Goal: Task Accomplishment & Management: Use online tool/utility

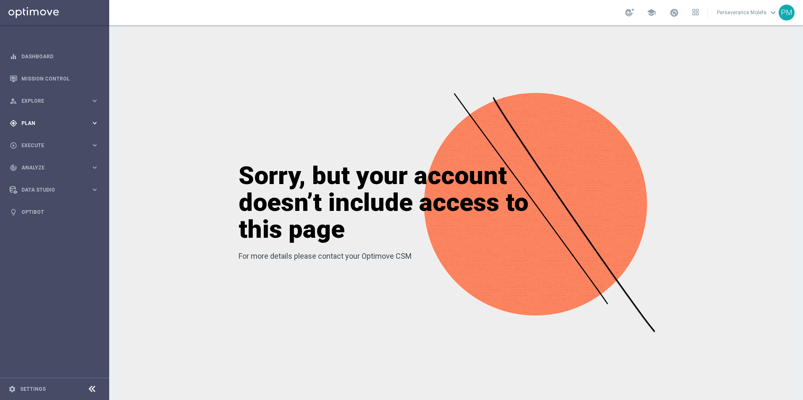
click at [70, 129] on div "gps_fixed Plan keyboard_arrow_right" at bounding box center [54, 123] width 108 height 22
click at [35, 166] on span "Templates" at bounding box center [52, 165] width 60 height 5
click at [40, 176] on link "Optimail" at bounding box center [56, 178] width 61 height 7
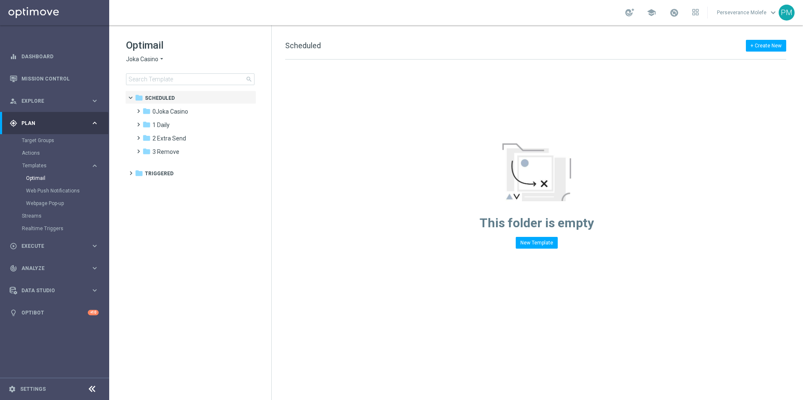
click at [149, 61] on span "Joka Casino" at bounding box center [142, 59] width 32 height 8
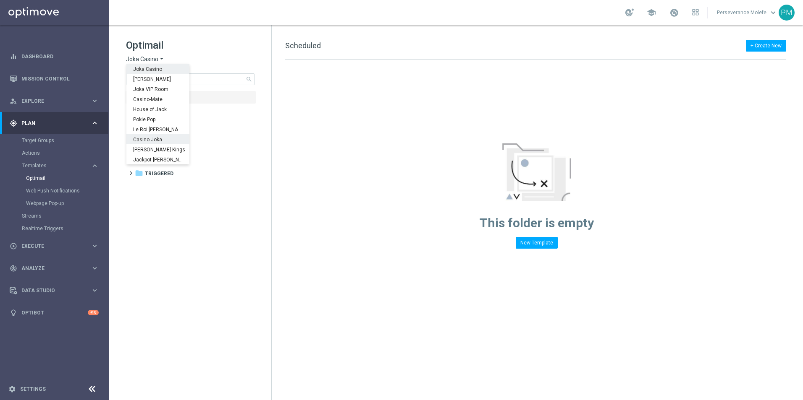
click at [0, 0] on span "Casino Joka" at bounding box center [0, 0] width 0 height 0
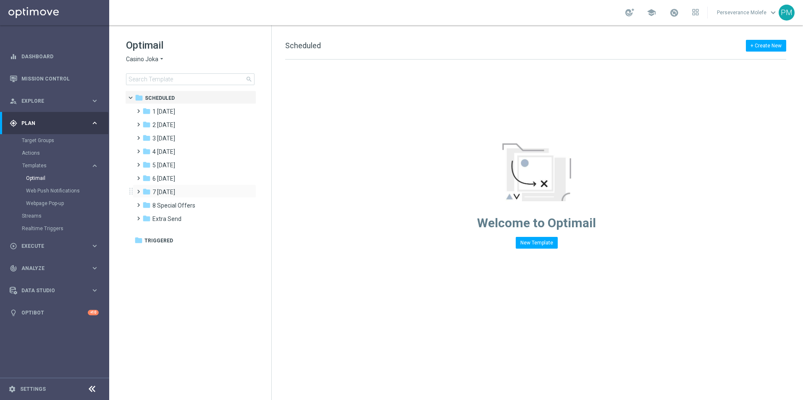
click at [173, 186] on div "folder 7 [DATE] more_vert" at bounding box center [194, 191] width 123 height 13
click at [171, 190] on span "7 [DATE]" at bounding box center [163, 192] width 23 height 8
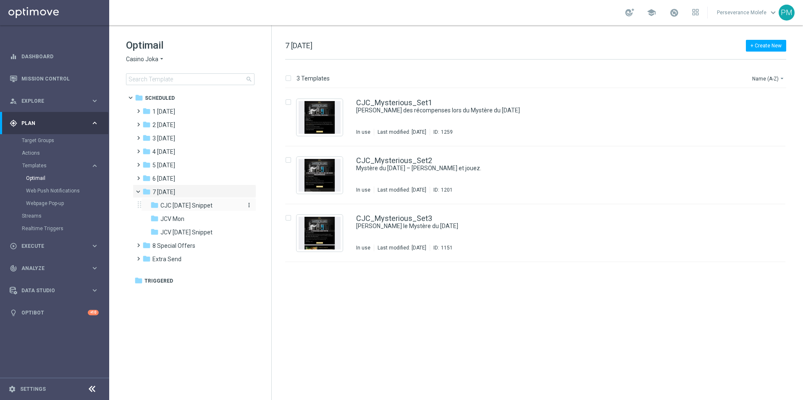
click at [191, 204] on span "CJC [DATE] Snippet" at bounding box center [186, 206] width 52 height 8
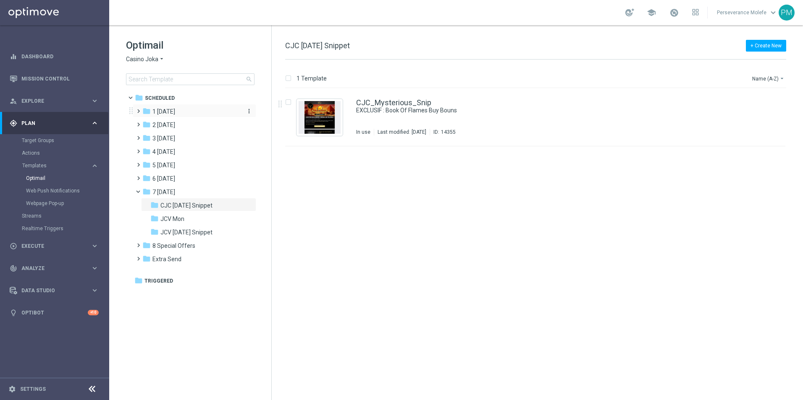
click at [169, 111] on span "1 [DATE]" at bounding box center [163, 112] width 23 height 8
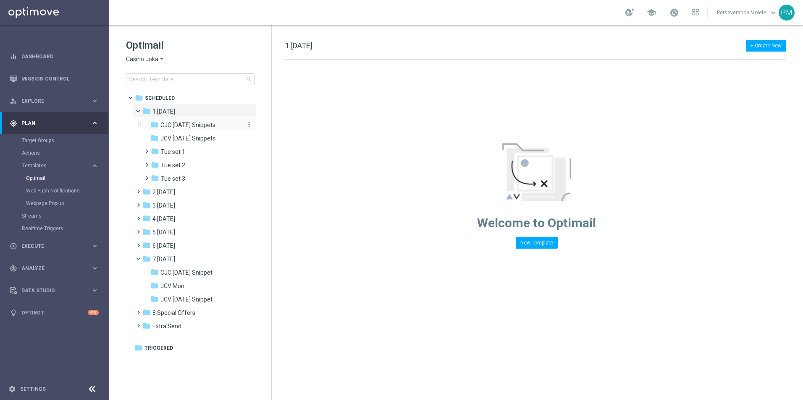
click at [195, 127] on span "CJC [DATE] Snippets" at bounding box center [187, 125] width 55 height 8
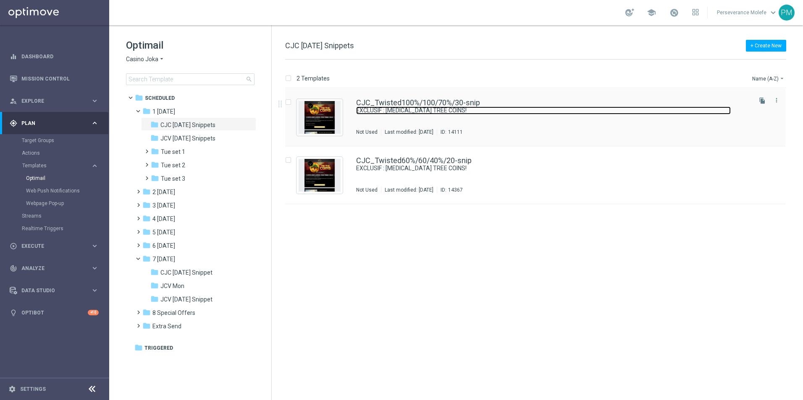
click at [387, 107] on link "EXCLUSIF : [MEDICAL_DATA] TREE COINS!" at bounding box center [543, 111] width 374 height 8
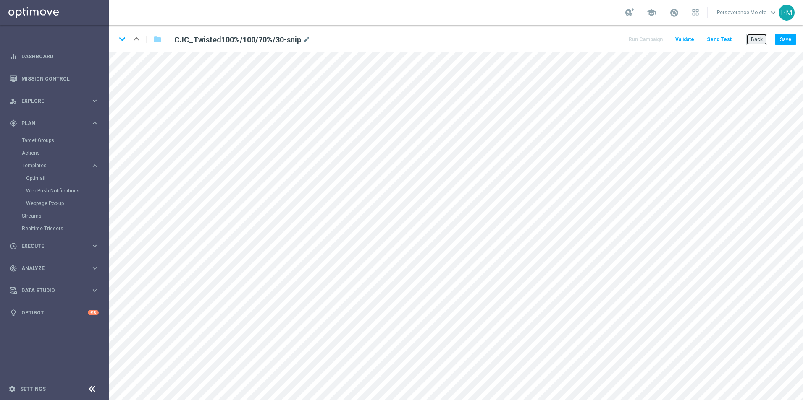
click at [763, 40] on button "Back" at bounding box center [756, 40] width 21 height 12
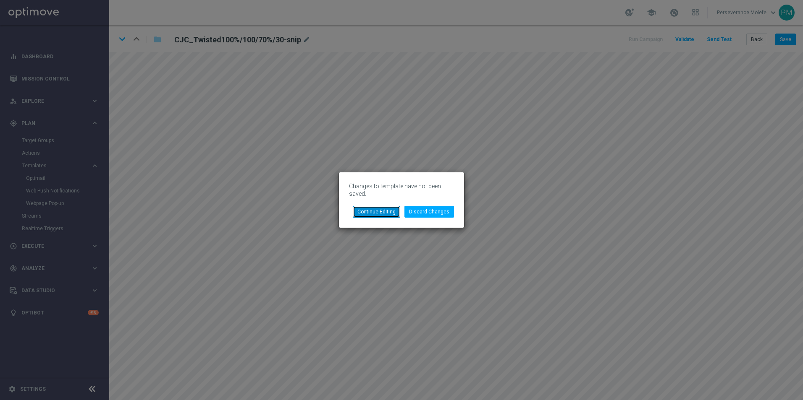
click at [382, 212] on button "Continue Editing" at bounding box center [376, 212] width 47 height 12
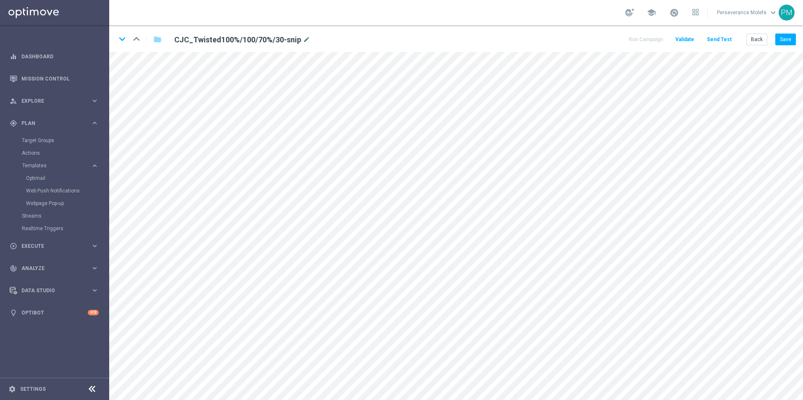
click at [802, 31] on html "equalizer Dashboard Mission Control" at bounding box center [401, 200] width 803 height 400
click at [796, 36] on div "keyboard_arrow_down keyboard_arrow_up folder CJC_Twisted100%/100/70%/30-snip mo…" at bounding box center [456, 38] width 694 height 27
click at [789, 39] on button "Save" at bounding box center [785, 40] width 21 height 12
click at [753, 40] on button "Back" at bounding box center [756, 40] width 21 height 12
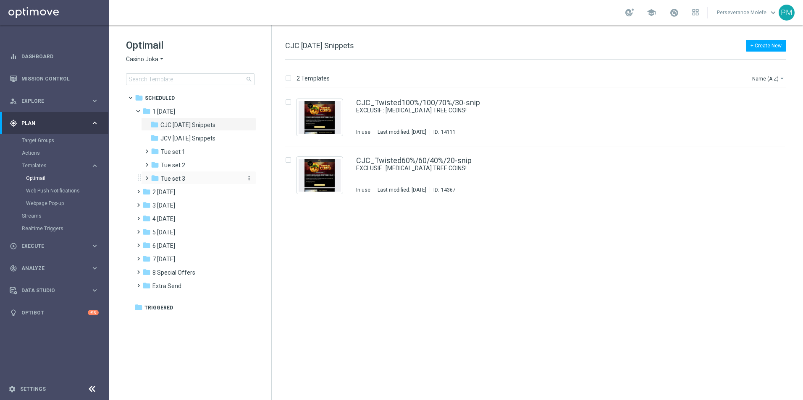
click at [186, 175] on div "folder Tue set 3" at bounding box center [195, 179] width 89 height 10
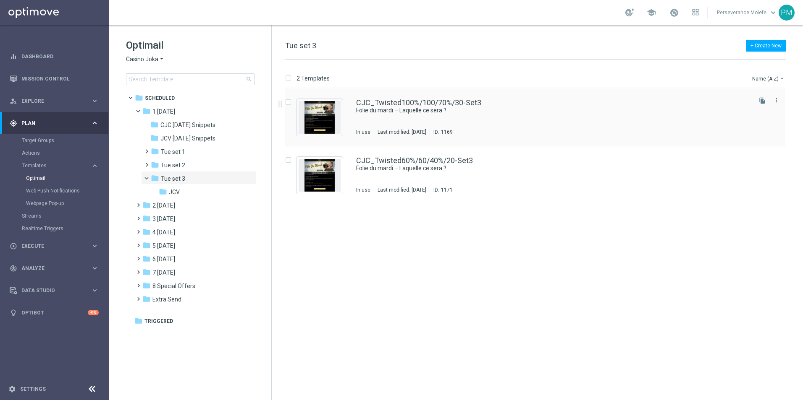
click at [439, 97] on div "CJC_Twisted100%/100/70%/30-Set3 Folie du [DATE] – Laquelle ce sera ? In use Las…" at bounding box center [535, 118] width 500 height 58
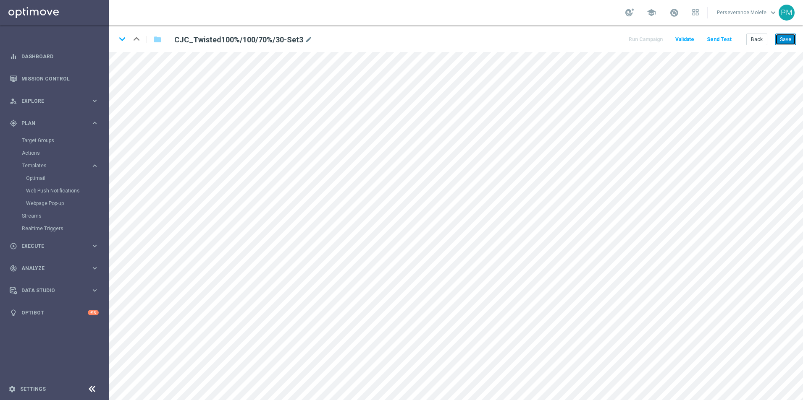
click at [786, 40] on button "Save" at bounding box center [785, 40] width 21 height 12
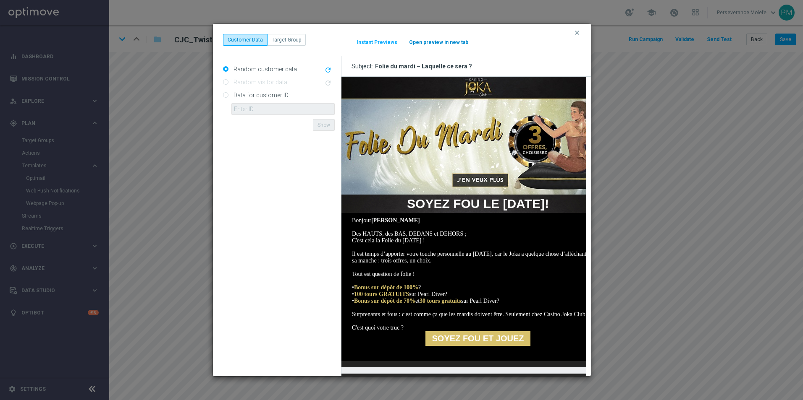
click at [456, 46] on div "clear Customer Data Target Group It might take a while... Instant Previews Open…" at bounding box center [402, 40] width 358 height 12
click at [458, 42] on button "Open preview in new tab" at bounding box center [438, 42] width 60 height 7
click at [574, 32] on icon "clear" at bounding box center [576, 32] width 7 height 7
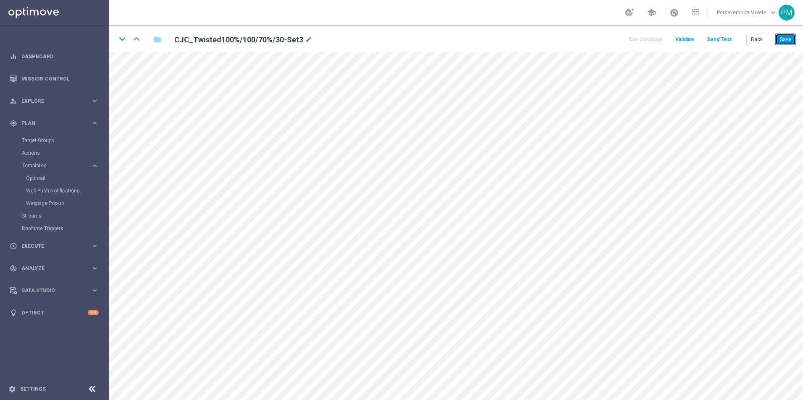
click at [787, 43] on button "Save" at bounding box center [785, 40] width 21 height 12
click at [750, 40] on button "Back" at bounding box center [756, 40] width 21 height 12
